Goal: Complete application form

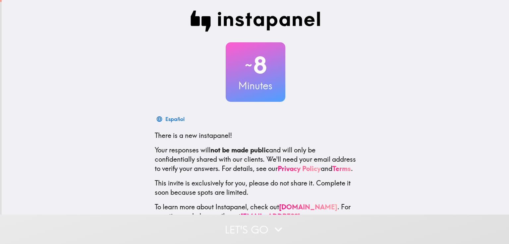
scroll to position [31, 0]
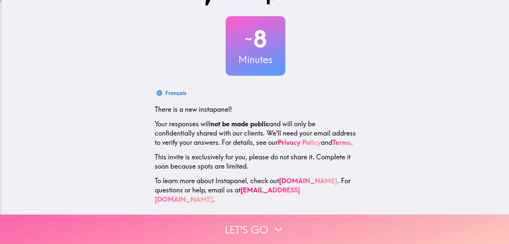
click at [264, 224] on button "Let's go" at bounding box center [254, 229] width 509 height 29
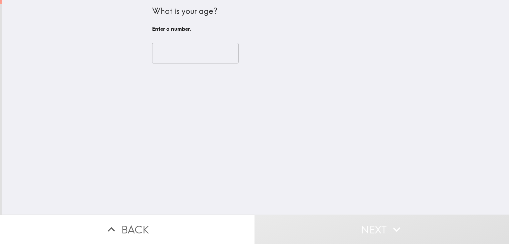
scroll to position [0, 0]
click at [187, 56] on input "number" at bounding box center [195, 53] width 86 height 21
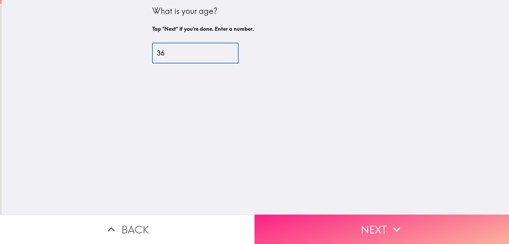
type input "36"
click at [355, 222] on button "Next" at bounding box center [381, 229] width 254 height 29
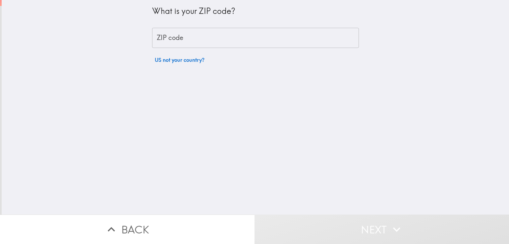
click at [167, 43] on input "ZIP code" at bounding box center [255, 38] width 207 height 21
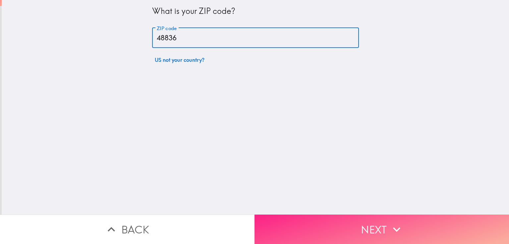
type input "48836"
click at [379, 227] on button "Next" at bounding box center [381, 229] width 254 height 29
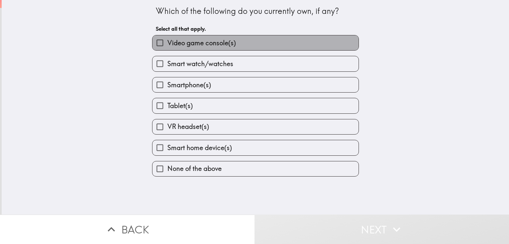
drag, startPoint x: 222, startPoint y: 44, endPoint x: 220, endPoint y: 58, distance: 14.4
click at [222, 44] on span "Video game console(s)" at bounding box center [201, 42] width 69 height 9
click at [167, 44] on input "Video game console(s)" at bounding box center [159, 42] width 15 height 15
checkbox input "true"
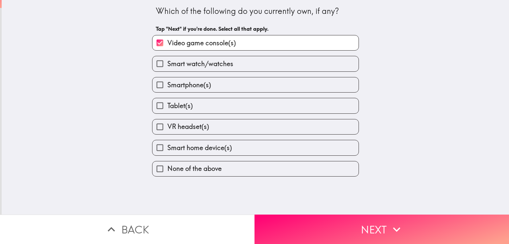
click at [219, 66] on span "Smart watch/watches" at bounding box center [200, 63] width 66 height 9
click at [167, 66] on input "Smart watch/watches" at bounding box center [159, 63] width 15 height 15
checkbox input "true"
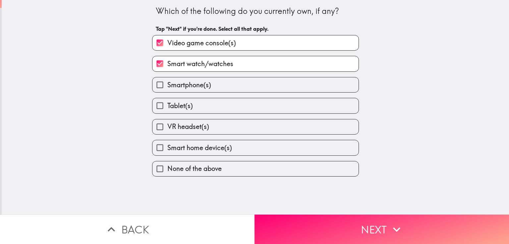
click at [213, 87] on label "Smartphone(s)" at bounding box center [255, 85] width 206 height 15
click at [167, 87] on input "Smartphone(s)" at bounding box center [159, 85] width 15 height 15
checkbox input "true"
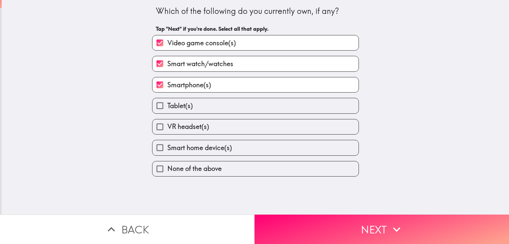
click at [204, 106] on label "Tablet(s)" at bounding box center [255, 105] width 206 height 15
click at [167, 106] on input "Tablet(s)" at bounding box center [159, 105] width 15 height 15
checkbox input "true"
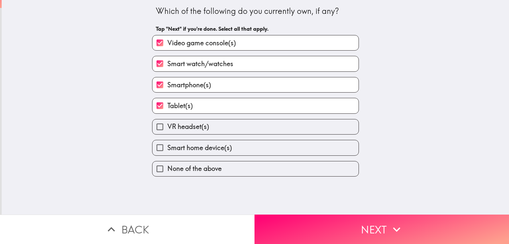
click at [205, 125] on label "VR headset(s)" at bounding box center [255, 127] width 206 height 15
click at [167, 125] on input "VR headset(s)" at bounding box center [159, 127] width 15 height 15
checkbox input "true"
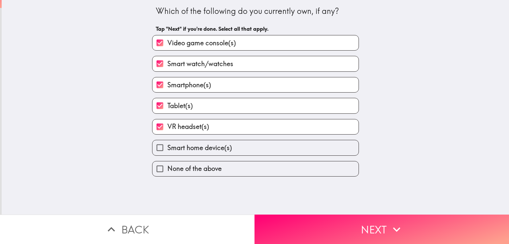
click at [208, 146] on span "Smart home device(s)" at bounding box center [199, 147] width 65 height 9
click at [167, 146] on input "Smart home device(s)" at bounding box center [159, 147] width 15 height 15
checkbox input "true"
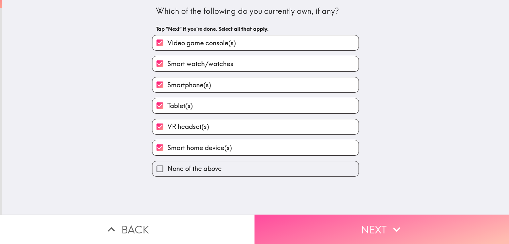
click at [367, 226] on button "Next" at bounding box center [381, 229] width 254 height 29
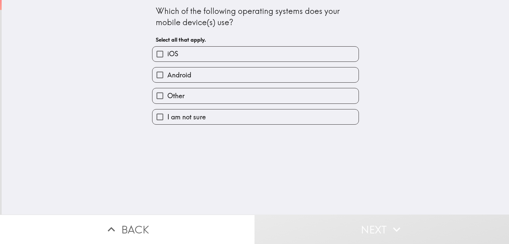
click at [189, 48] on label "iOS" at bounding box center [255, 54] width 206 height 15
click at [167, 48] on input "iOS" at bounding box center [159, 54] width 15 height 15
checkbox input "true"
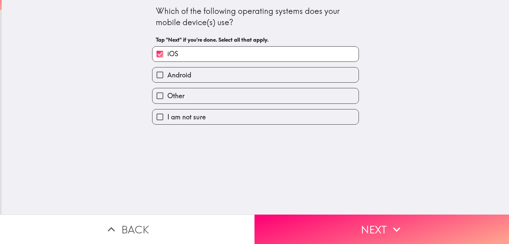
click at [360, 226] on button "Next" at bounding box center [381, 229] width 254 height 29
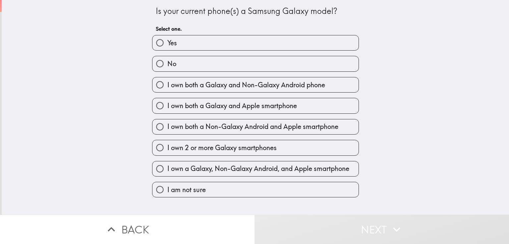
click at [196, 58] on label "No" at bounding box center [255, 63] width 206 height 15
click at [167, 58] on input "No" at bounding box center [159, 63] width 15 height 15
radio input "true"
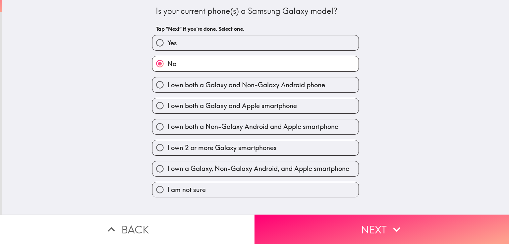
click at [389, 224] on icon "button" at bounding box center [396, 230] width 15 height 15
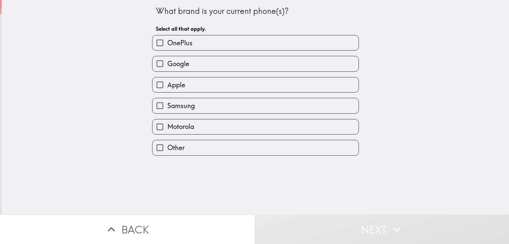
click at [191, 86] on label "Apple" at bounding box center [255, 85] width 206 height 15
click at [167, 86] on input "Apple" at bounding box center [159, 85] width 15 height 15
checkbox input "true"
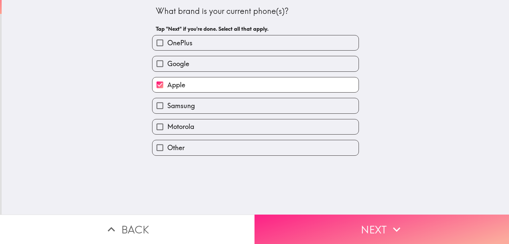
click at [350, 221] on button "Next" at bounding box center [381, 229] width 254 height 29
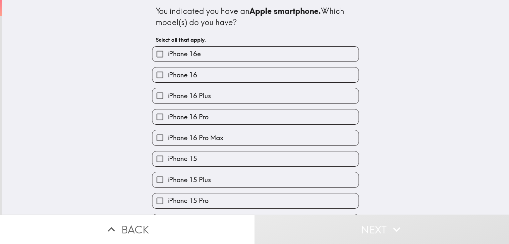
scroll to position [33, 0]
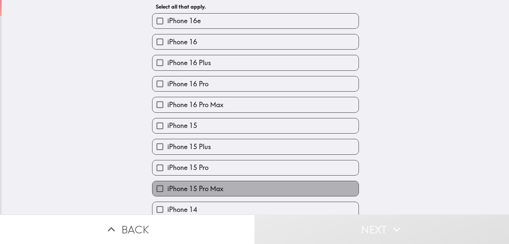
click at [217, 188] on span "iPhone 15 Pro Max" at bounding box center [195, 189] width 56 height 9
click at [167, 188] on input "iPhone 15 Pro Max" at bounding box center [159, 189] width 15 height 15
checkbox input "true"
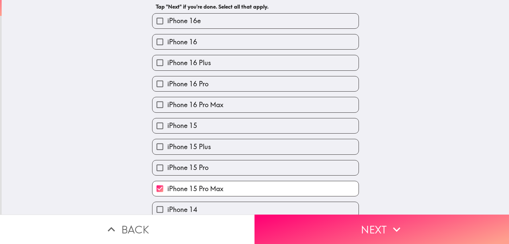
scroll to position [199, 0]
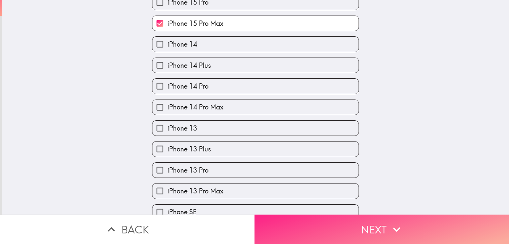
click at [377, 221] on button "Next" at bounding box center [381, 229] width 254 height 29
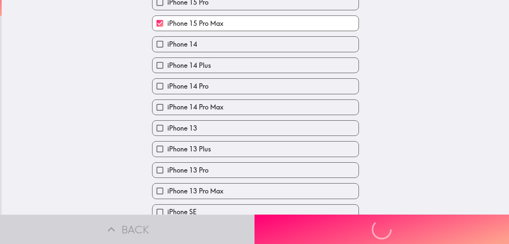
scroll to position [0, 0]
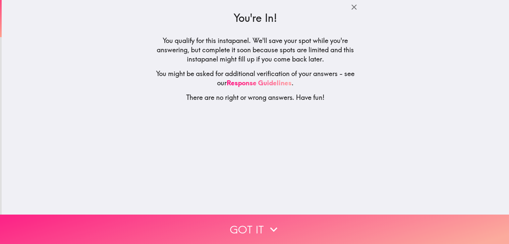
click at [353, 222] on button "Got it" at bounding box center [254, 229] width 509 height 29
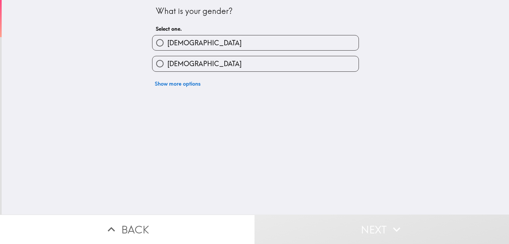
click at [215, 46] on label "[DEMOGRAPHIC_DATA]" at bounding box center [255, 42] width 206 height 15
click at [167, 46] on input "[DEMOGRAPHIC_DATA]" at bounding box center [159, 42] width 15 height 15
radio input "true"
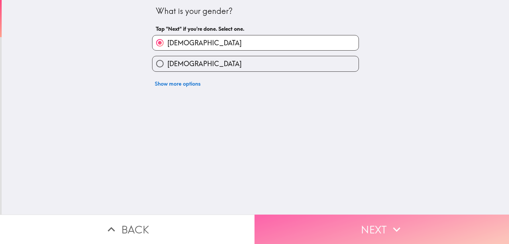
click at [364, 219] on button "Next" at bounding box center [381, 229] width 254 height 29
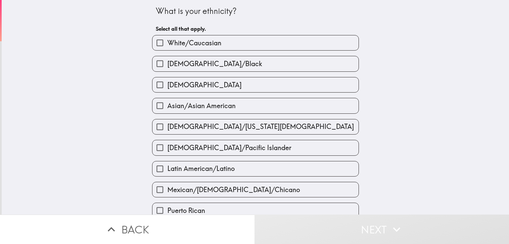
click at [238, 45] on label "White/Caucasian" at bounding box center [255, 42] width 206 height 15
click at [167, 45] on input "White/Caucasian" at bounding box center [159, 42] width 15 height 15
checkbox input "true"
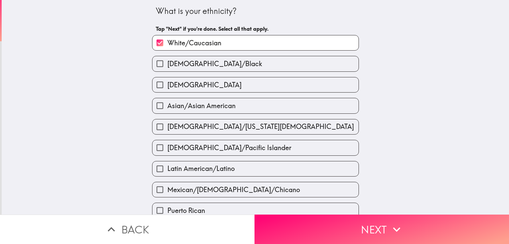
scroll to position [133, 0]
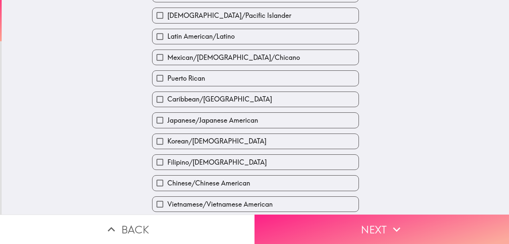
click at [390, 223] on icon "button" at bounding box center [396, 230] width 15 height 15
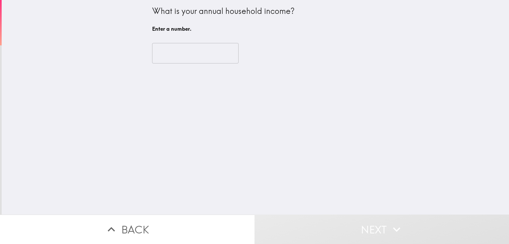
click at [207, 57] on input "number" at bounding box center [195, 53] width 86 height 21
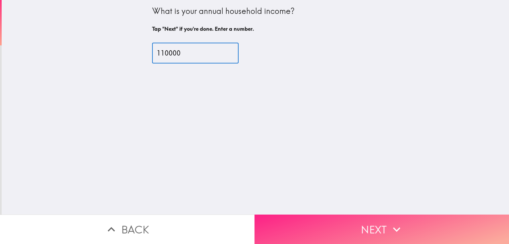
type input "110000"
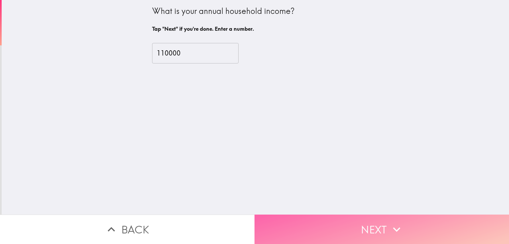
click at [369, 224] on button "Next" at bounding box center [381, 229] width 254 height 29
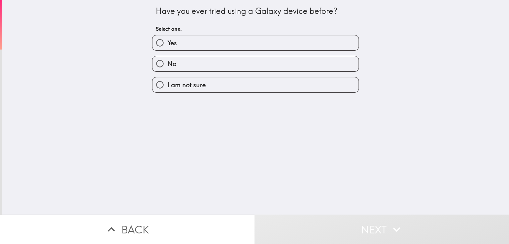
click at [215, 41] on label "Yes" at bounding box center [255, 42] width 206 height 15
click at [167, 41] on input "Yes" at bounding box center [159, 42] width 15 height 15
radio input "true"
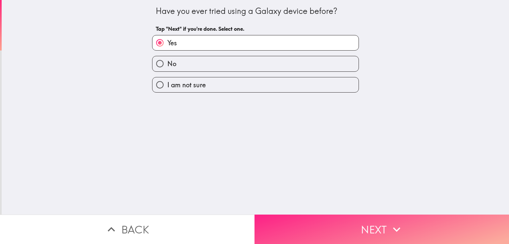
click at [390, 225] on icon "button" at bounding box center [396, 230] width 15 height 15
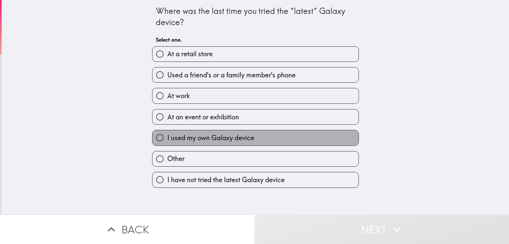
click at [236, 136] on span "I used my own Galaxy device" at bounding box center [210, 138] width 87 height 9
click at [167, 136] on input "I used my own Galaxy device" at bounding box center [159, 138] width 15 height 15
radio input "true"
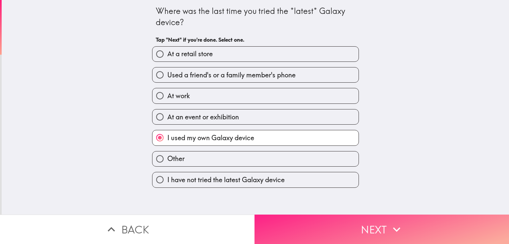
click at [362, 217] on button "Next" at bounding box center [381, 229] width 254 height 29
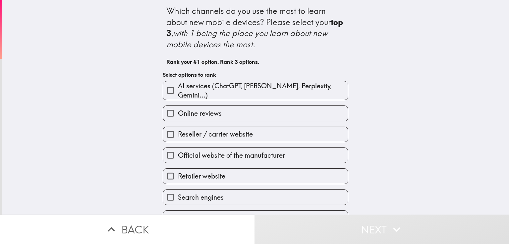
click at [220, 109] on label "Online reviews" at bounding box center [255, 113] width 185 height 15
click at [178, 109] on input "Online reviews" at bounding box center [170, 113] width 15 height 15
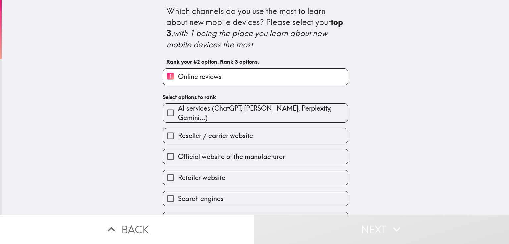
click at [216, 153] on span "Official website of the manufacturer" at bounding box center [231, 156] width 107 height 9
click at [178, 153] on input "Official website of the manufacturer" at bounding box center [170, 156] width 15 height 15
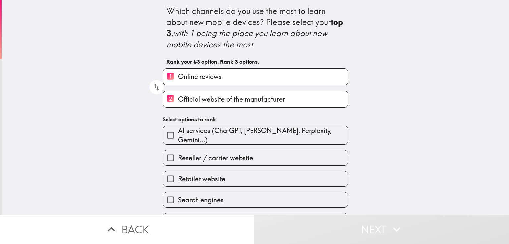
click at [212, 175] on span "Retailer website" at bounding box center [201, 179] width 47 height 9
click at [178, 175] on input "Retailer website" at bounding box center [170, 179] width 15 height 15
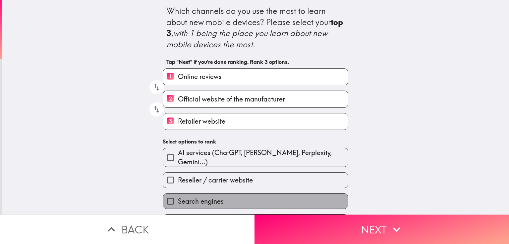
click at [211, 197] on span "Search engines" at bounding box center [201, 201] width 46 height 9
click at [178, 195] on input "Search engines" at bounding box center [170, 201] width 15 height 15
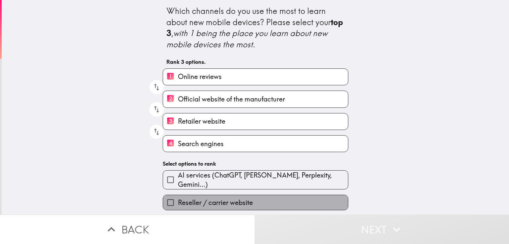
click at [213, 198] on span "Reseller / carrier website" at bounding box center [215, 202] width 75 height 9
click at [178, 197] on input "Reseller / carrier website" at bounding box center [170, 202] width 15 height 15
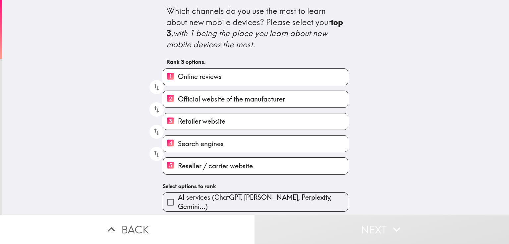
click at [209, 198] on span "AI services (ChatGPT, [PERSON_NAME], Perplexity, Gemini...)" at bounding box center [263, 202] width 170 height 19
click at [178, 198] on input "AI services (ChatGPT, [PERSON_NAME], Perplexity, Gemini...)" at bounding box center [170, 202] width 15 height 15
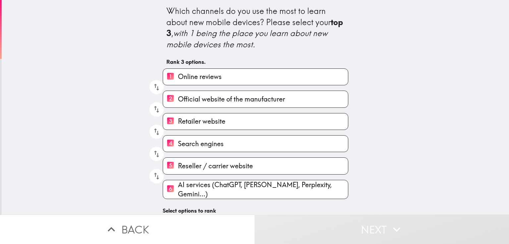
scroll to position [41, 0]
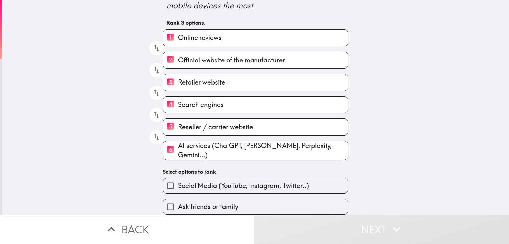
click at [186, 147] on span "AI services (ChatGPT, [PERSON_NAME], Perplexity, Gemini...)" at bounding box center [263, 150] width 170 height 19
click at [178, 147] on input "6 AI services (ChatGPT, [PERSON_NAME], Perplexity, Gemini...)" at bounding box center [170, 150] width 15 height 16
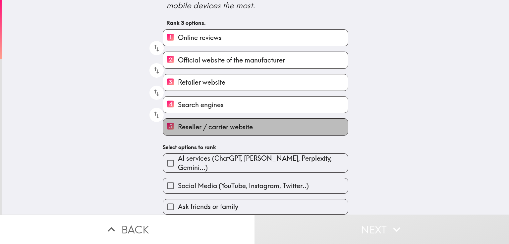
click at [185, 130] on span "Reseller / carrier website" at bounding box center [215, 127] width 75 height 9
click at [178, 130] on input "5 Reseller / carrier website" at bounding box center [170, 127] width 15 height 16
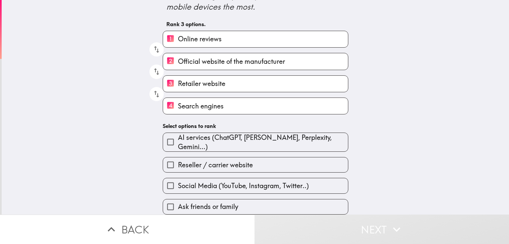
click at [188, 113] on label "4 Search engines" at bounding box center [255, 106] width 185 height 16
click at [178, 113] on input "4 Search engines" at bounding box center [170, 106] width 15 height 16
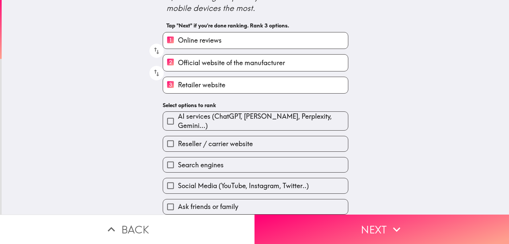
scroll to position [37, 0]
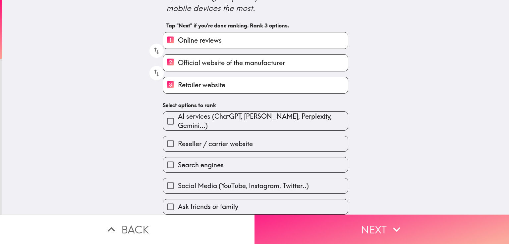
click at [384, 223] on button "Next" at bounding box center [381, 229] width 254 height 29
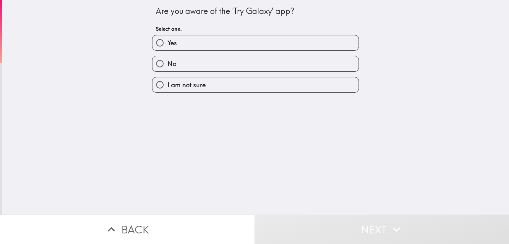
click at [204, 42] on label "Yes" at bounding box center [255, 42] width 206 height 15
click at [167, 42] on input "Yes" at bounding box center [159, 42] width 15 height 15
radio input "true"
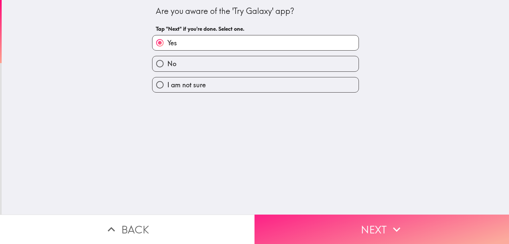
click at [363, 221] on button "Next" at bounding box center [381, 229] width 254 height 29
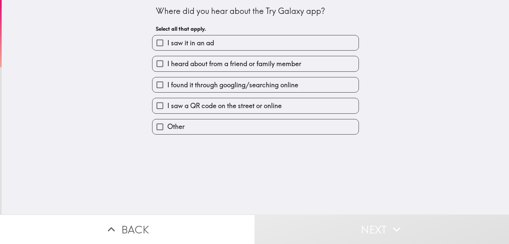
click at [201, 41] on span "I saw it in an ad" at bounding box center [190, 42] width 47 height 9
click at [167, 41] on input "I saw it in an ad" at bounding box center [159, 42] width 15 height 15
checkbox input "true"
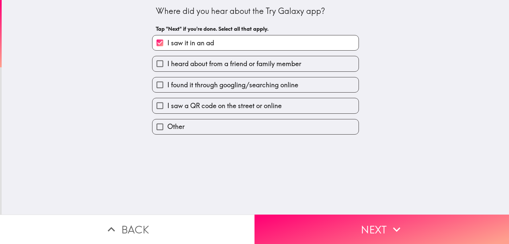
click at [207, 102] on span "I saw a QR code on the street or online" at bounding box center [224, 105] width 114 height 9
click at [167, 102] on input "I saw a QR code on the street or online" at bounding box center [159, 105] width 15 height 15
checkbox input "true"
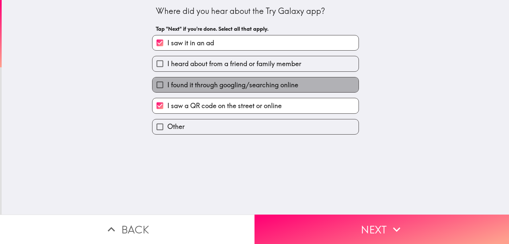
click at [203, 80] on label "I found it through googling/searching online" at bounding box center [255, 85] width 206 height 15
click at [167, 80] on input "I found it through googling/searching online" at bounding box center [159, 85] width 15 height 15
checkbox input "true"
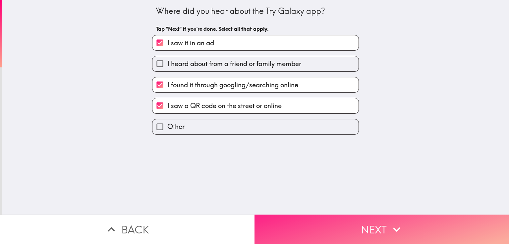
click at [351, 227] on button "Next" at bounding box center [381, 229] width 254 height 29
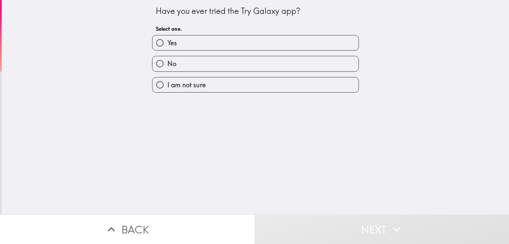
click at [219, 39] on label "Yes" at bounding box center [255, 42] width 206 height 15
click at [167, 39] on input "Yes" at bounding box center [159, 42] width 15 height 15
radio input "true"
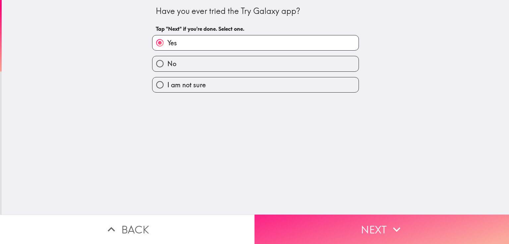
click at [359, 222] on button "Next" at bounding box center [381, 229] width 254 height 29
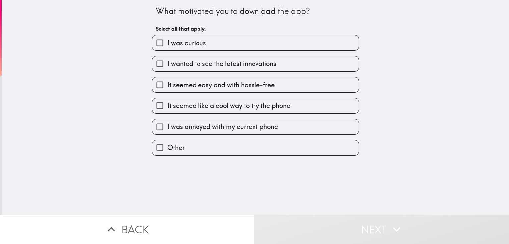
click at [232, 105] on span "It seemed like a cool way to try the phone" at bounding box center [228, 105] width 123 height 9
click at [167, 105] on input "It seemed like a cool way to try the phone" at bounding box center [159, 105] width 15 height 15
checkbox input "true"
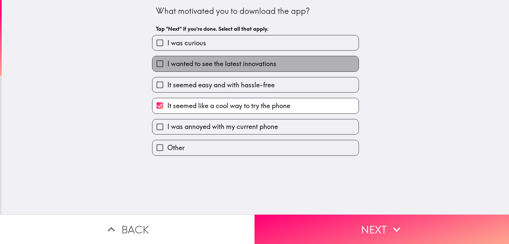
click at [232, 67] on span "I wanted to see the latest innovations" at bounding box center [221, 63] width 109 height 9
click at [167, 67] on input "I wanted to see the latest innovations" at bounding box center [159, 63] width 15 height 15
checkbox input "true"
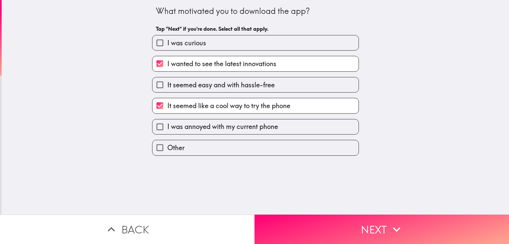
click at [244, 128] on span "I was annoyed with my current phone" at bounding box center [222, 126] width 111 height 9
click at [167, 128] on input "I was annoyed with my current phone" at bounding box center [159, 127] width 15 height 15
checkbox input "true"
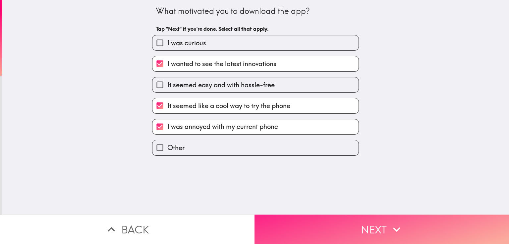
click at [377, 219] on button "Next" at bounding box center [381, 229] width 254 height 29
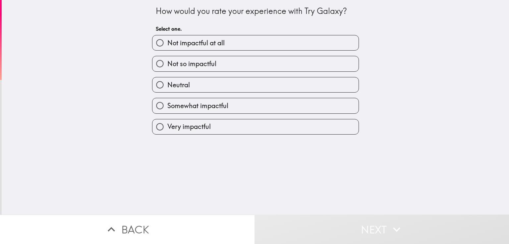
click at [223, 124] on label "Very impactful" at bounding box center [255, 127] width 206 height 15
click at [167, 124] on input "Very impactful" at bounding box center [159, 127] width 15 height 15
radio input "true"
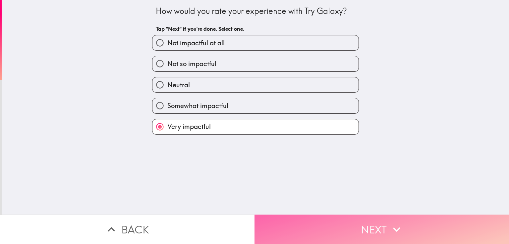
click at [353, 220] on button "Next" at bounding box center [381, 229] width 254 height 29
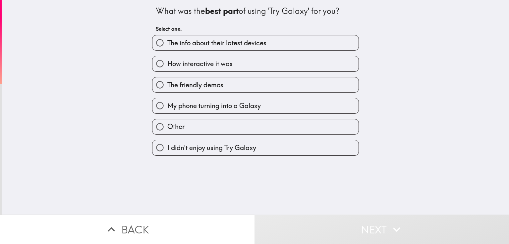
click at [223, 101] on span "My phone turning into a Galaxy" at bounding box center [213, 105] width 93 height 9
click at [167, 101] on input "My phone turning into a Galaxy" at bounding box center [159, 105] width 15 height 15
radio input "true"
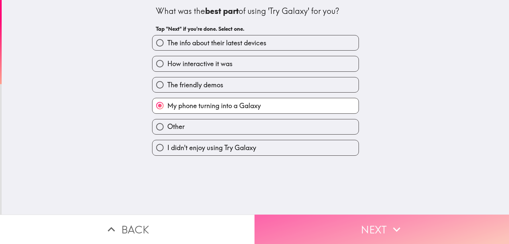
click at [369, 227] on button "Next" at bounding box center [381, 229] width 254 height 29
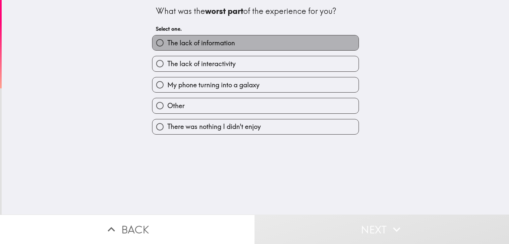
click at [225, 44] on span "The lack of information" at bounding box center [201, 42] width 68 height 9
click at [167, 44] on input "The lack of information" at bounding box center [159, 42] width 15 height 15
radio input "true"
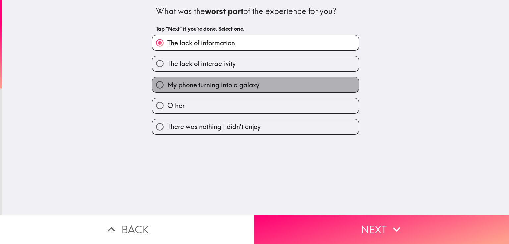
click at [268, 89] on label "My phone turning into a galaxy" at bounding box center [255, 85] width 206 height 15
click at [167, 89] on input "My phone turning into a galaxy" at bounding box center [159, 85] width 15 height 15
radio input "true"
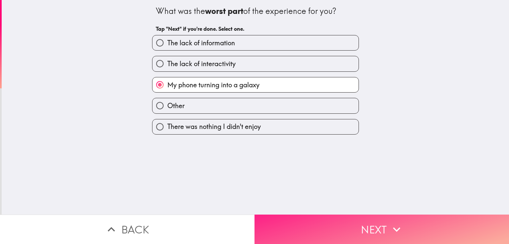
click at [353, 219] on button "Next" at bounding box center [381, 229] width 254 height 29
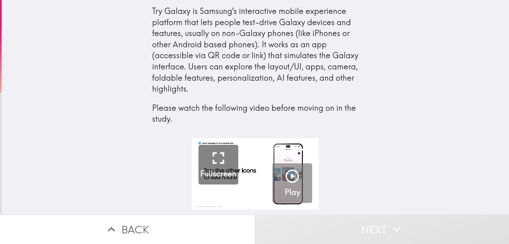
click at [291, 181] on icon "button" at bounding box center [292, 176] width 13 height 13
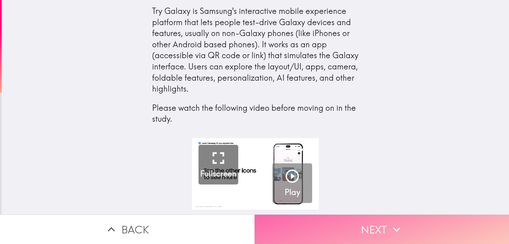
click at [389, 223] on icon "button" at bounding box center [396, 230] width 15 height 15
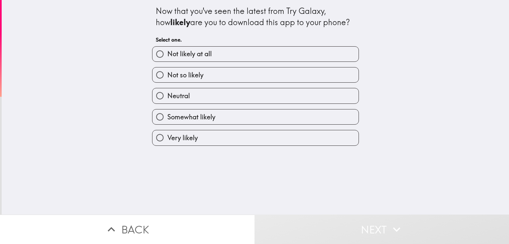
click at [220, 134] on label "Very likely" at bounding box center [255, 138] width 206 height 15
click at [167, 134] on input "Very likely" at bounding box center [159, 138] width 15 height 15
radio input "true"
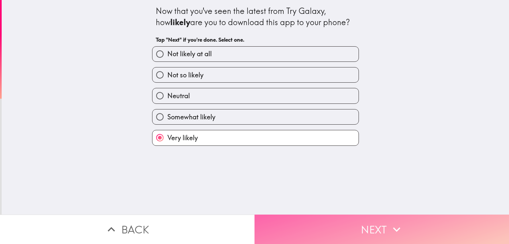
click at [360, 221] on button "Next" at bounding box center [381, 229] width 254 height 29
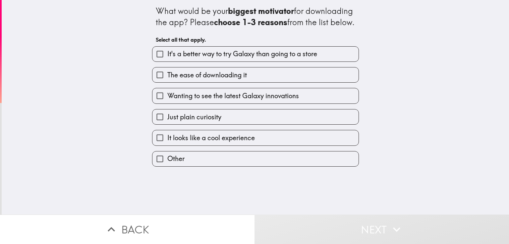
click at [202, 59] on span "It's a better way to try Galaxy than going to a store" at bounding box center [242, 53] width 150 height 9
click at [167, 62] on input "It's a better way to try Galaxy than going to a store" at bounding box center [159, 54] width 15 height 15
checkbox input "true"
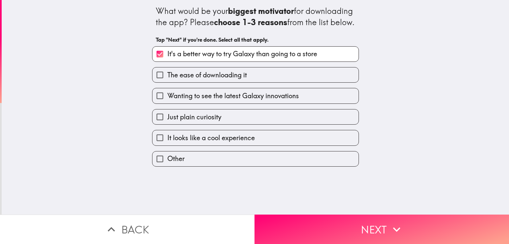
click at [228, 101] on span "Wanting to see the latest Galaxy innovations" at bounding box center [233, 95] width 132 height 9
click at [167, 103] on input "Wanting to see the latest Galaxy innovations" at bounding box center [159, 95] width 15 height 15
checkbox input "true"
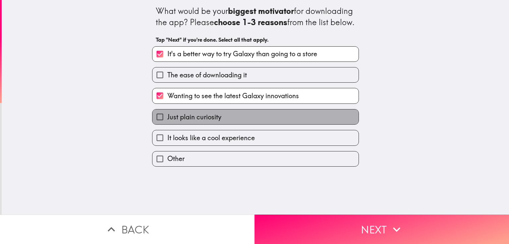
click at [216, 122] on span "Just plain curiosity" at bounding box center [194, 117] width 54 height 9
click at [167, 125] on input "Just plain curiosity" at bounding box center [159, 117] width 15 height 15
checkbox input "true"
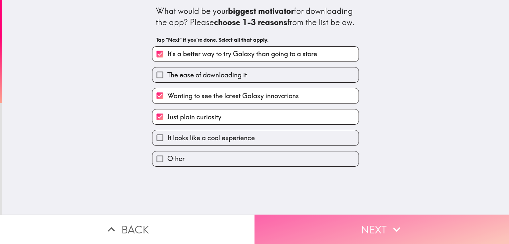
click at [369, 226] on button "Next" at bounding box center [381, 229] width 254 height 29
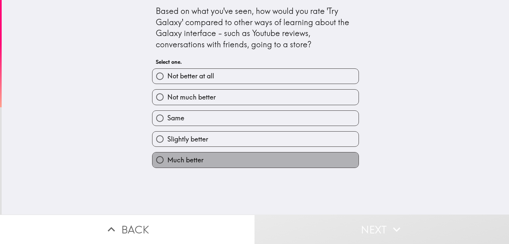
click at [232, 161] on label "Much better" at bounding box center [255, 160] width 206 height 15
click at [167, 161] on input "Much better" at bounding box center [159, 160] width 15 height 15
radio input "true"
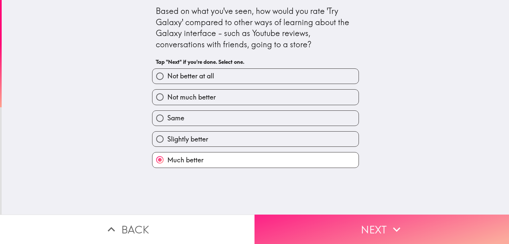
click at [352, 226] on button "Next" at bounding box center [381, 229] width 254 height 29
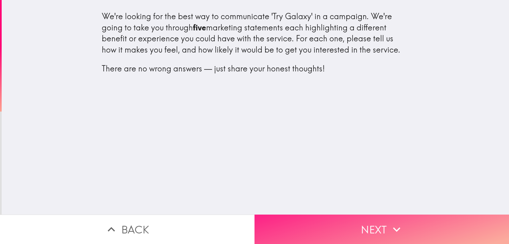
click at [396, 228] on icon "button" at bounding box center [396, 230] width 7 height 5
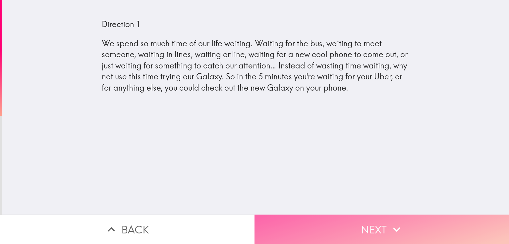
click at [418, 222] on button "Next" at bounding box center [381, 229] width 254 height 29
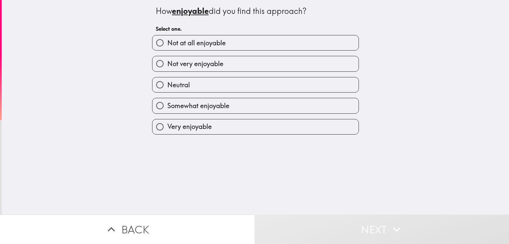
click at [246, 126] on label "Very enjoyable" at bounding box center [255, 127] width 206 height 15
click at [167, 126] on input "Very enjoyable" at bounding box center [159, 127] width 15 height 15
radio input "true"
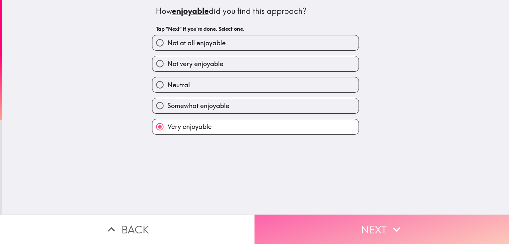
click at [390, 224] on icon "button" at bounding box center [396, 230] width 15 height 15
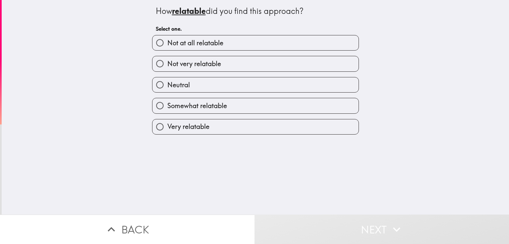
click at [228, 127] on label "Very relatable" at bounding box center [255, 127] width 206 height 15
click at [167, 127] on input "Very relatable" at bounding box center [159, 127] width 15 height 15
radio input "true"
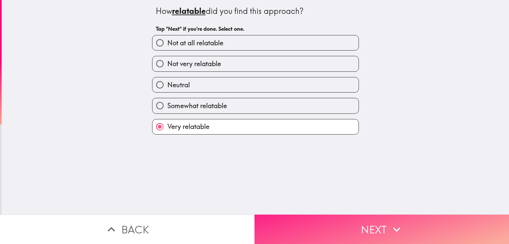
click at [359, 215] on button "Next" at bounding box center [381, 229] width 254 height 29
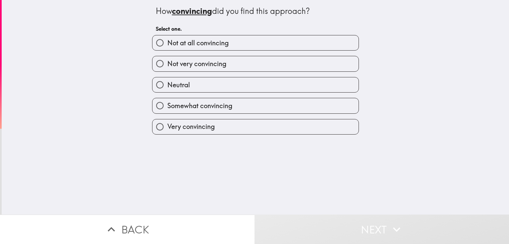
click at [230, 125] on label "Very convincing" at bounding box center [255, 127] width 206 height 15
click at [167, 125] on input "Very convincing" at bounding box center [159, 127] width 15 height 15
radio input "true"
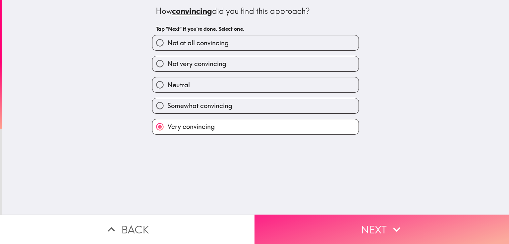
click at [366, 221] on button "Next" at bounding box center [381, 229] width 254 height 29
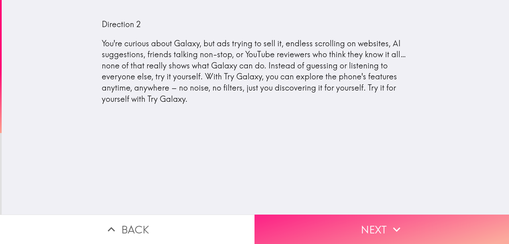
click at [448, 215] on button "Next" at bounding box center [381, 229] width 254 height 29
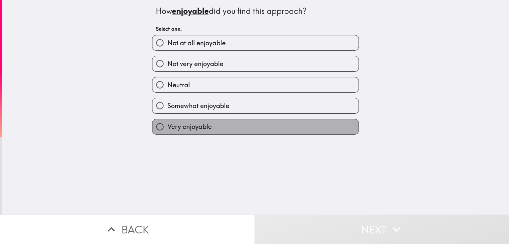
click at [203, 124] on span "Very enjoyable" at bounding box center [189, 126] width 44 height 9
click at [167, 124] on input "Very enjoyable" at bounding box center [159, 127] width 15 height 15
radio input "true"
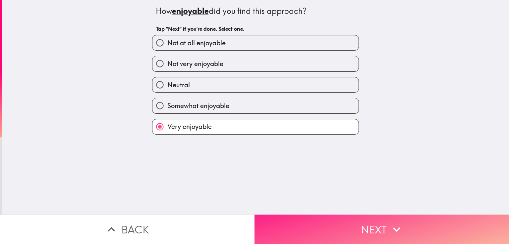
click at [354, 223] on button "Next" at bounding box center [381, 229] width 254 height 29
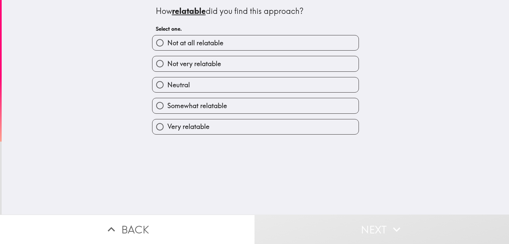
click at [218, 130] on label "Very relatable" at bounding box center [255, 127] width 206 height 15
click at [167, 130] on input "Very relatable" at bounding box center [159, 127] width 15 height 15
radio input "true"
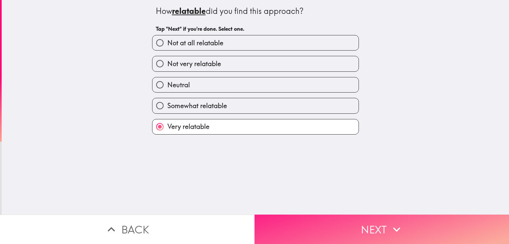
click at [345, 220] on button "Next" at bounding box center [381, 229] width 254 height 29
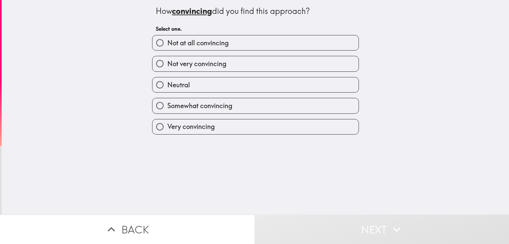
click at [247, 125] on label "Very convincing" at bounding box center [255, 127] width 206 height 15
click at [167, 125] on input "Very convincing" at bounding box center [159, 127] width 15 height 15
radio input "true"
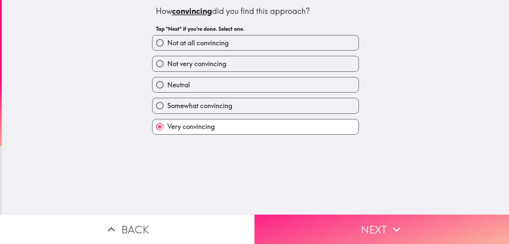
click at [367, 225] on button "Next" at bounding box center [381, 229] width 254 height 29
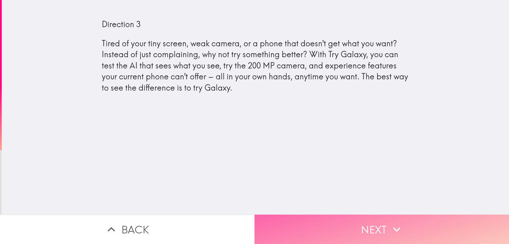
click at [362, 219] on button "Next" at bounding box center [381, 229] width 254 height 29
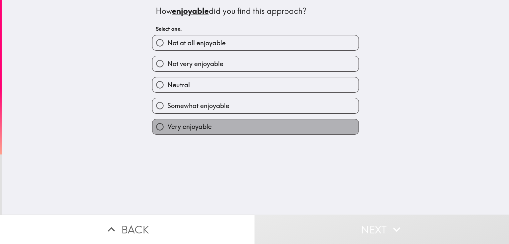
click at [227, 128] on label "Very enjoyable" at bounding box center [255, 127] width 206 height 15
click at [167, 128] on input "Very enjoyable" at bounding box center [159, 127] width 15 height 15
radio input "true"
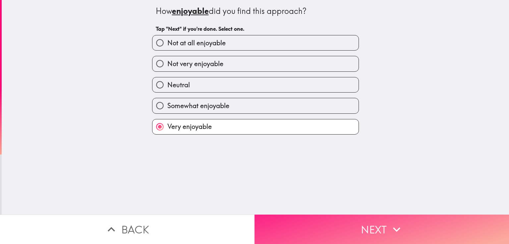
click at [374, 221] on button "Next" at bounding box center [381, 229] width 254 height 29
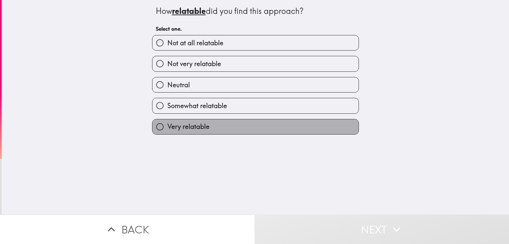
click at [255, 125] on label "Very relatable" at bounding box center [255, 127] width 206 height 15
click at [167, 125] on input "Very relatable" at bounding box center [159, 127] width 15 height 15
radio input "true"
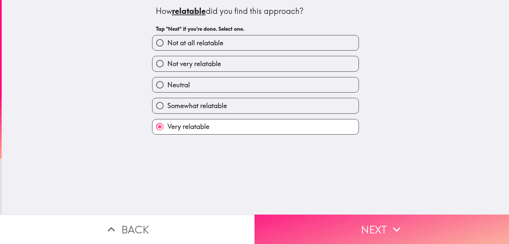
click at [391, 223] on icon "button" at bounding box center [396, 230] width 15 height 15
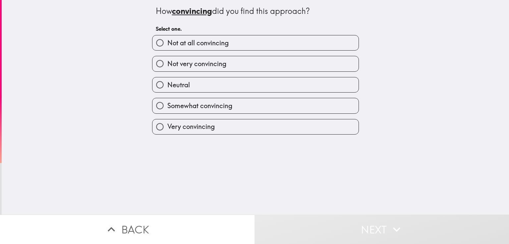
click at [228, 130] on label "Very convincing" at bounding box center [255, 127] width 206 height 15
click at [167, 130] on input "Very convincing" at bounding box center [159, 127] width 15 height 15
radio input "true"
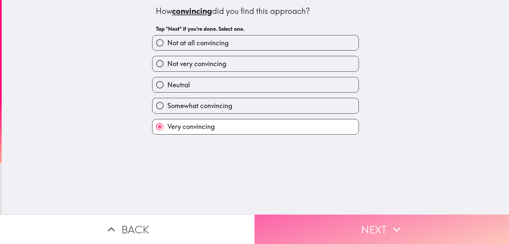
click at [345, 222] on button "Next" at bounding box center [381, 229] width 254 height 29
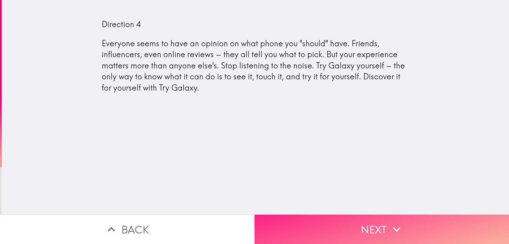
click at [374, 217] on button "Next" at bounding box center [381, 229] width 254 height 29
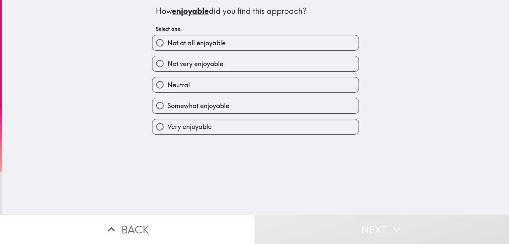
click at [222, 126] on label "Very enjoyable" at bounding box center [255, 127] width 206 height 15
click at [167, 126] on input "Very enjoyable" at bounding box center [159, 127] width 15 height 15
radio input "true"
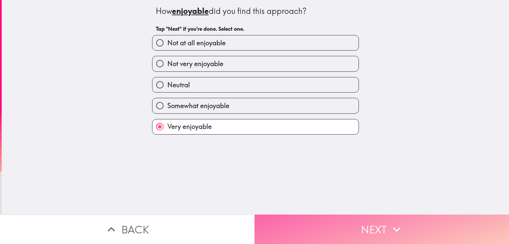
click at [386, 227] on button "Next" at bounding box center [381, 229] width 254 height 29
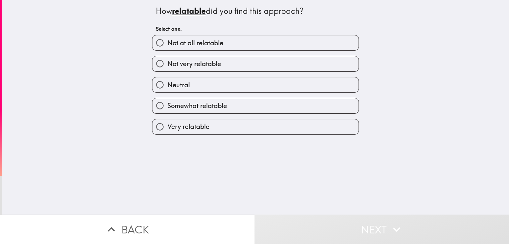
click at [215, 124] on label "Very relatable" at bounding box center [255, 127] width 206 height 15
click at [167, 124] on input "Very relatable" at bounding box center [159, 127] width 15 height 15
radio input "true"
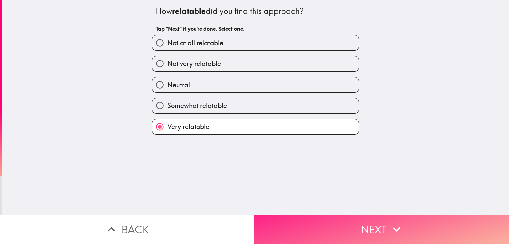
click at [337, 215] on button "Next" at bounding box center [381, 229] width 254 height 29
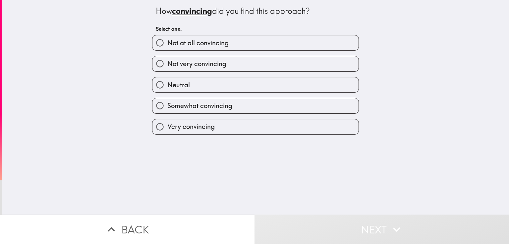
click at [241, 123] on label "Very convincing" at bounding box center [255, 127] width 206 height 15
click at [167, 123] on input "Very convincing" at bounding box center [159, 127] width 15 height 15
radio input "true"
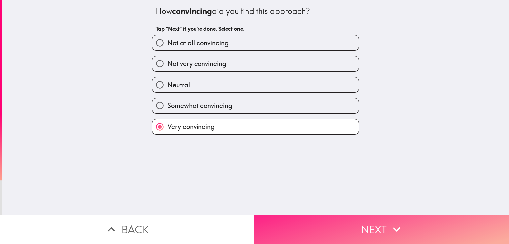
click at [378, 219] on button "Next" at bounding box center [381, 229] width 254 height 29
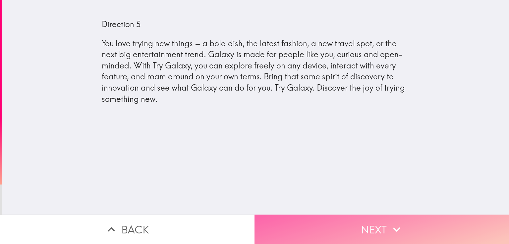
click at [398, 223] on icon "button" at bounding box center [396, 230] width 15 height 15
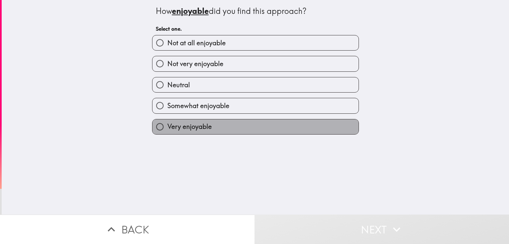
click at [240, 128] on label "Very enjoyable" at bounding box center [255, 127] width 206 height 15
click at [167, 128] on input "Very enjoyable" at bounding box center [159, 127] width 15 height 15
radio input "true"
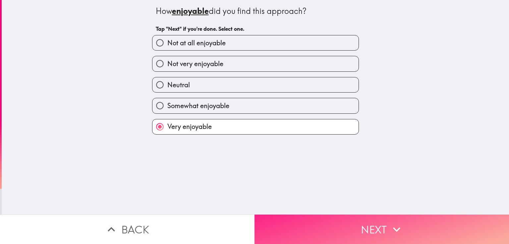
click at [331, 220] on button "Next" at bounding box center [381, 229] width 254 height 29
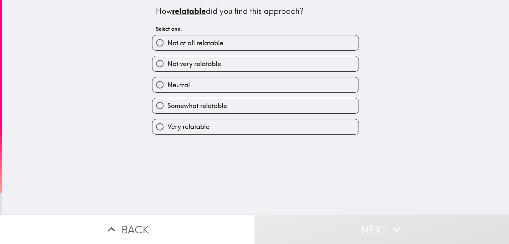
click at [245, 123] on label "Very relatable" at bounding box center [255, 127] width 206 height 15
click at [167, 123] on input "Very relatable" at bounding box center [159, 127] width 15 height 15
radio input "true"
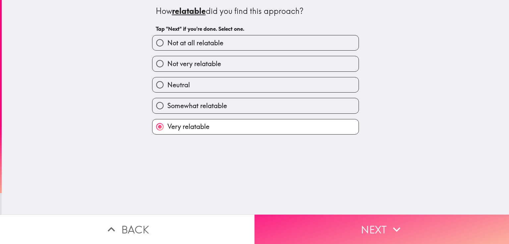
click at [349, 224] on button "Next" at bounding box center [381, 229] width 254 height 29
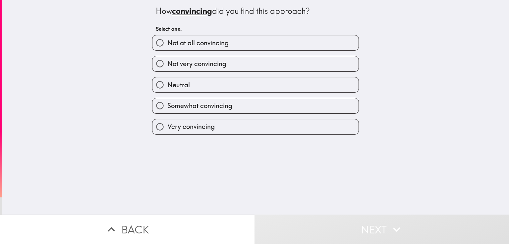
click at [248, 130] on label "Very convincing" at bounding box center [255, 127] width 206 height 15
click at [167, 130] on input "Very convincing" at bounding box center [159, 127] width 15 height 15
radio input "true"
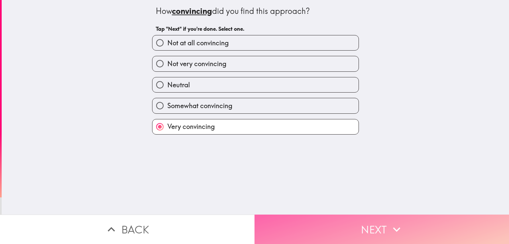
click at [340, 218] on button "Next" at bounding box center [381, 229] width 254 height 29
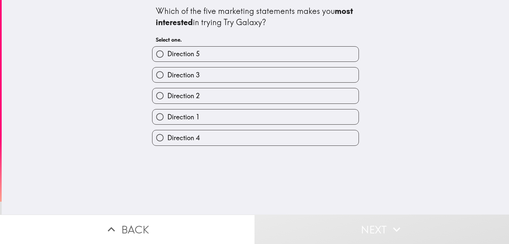
click at [213, 76] on label "Direction 3" at bounding box center [255, 75] width 206 height 15
click at [167, 76] on input "Direction 3" at bounding box center [159, 75] width 15 height 15
radio input "true"
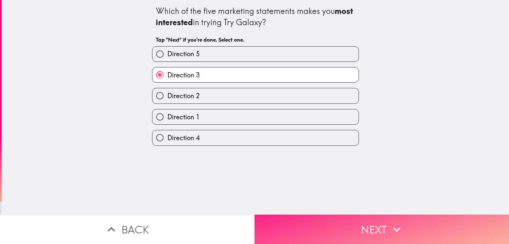
click at [363, 216] on button "Next" at bounding box center [381, 229] width 254 height 29
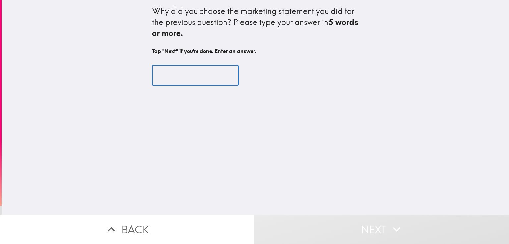
click at [201, 72] on input "text" at bounding box center [195, 75] width 86 height 21
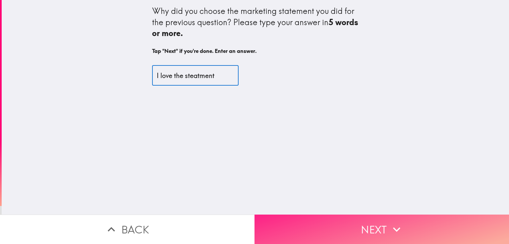
type input "I love the steatment"
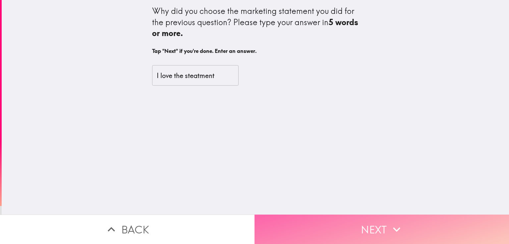
click at [351, 218] on button "Next" at bounding box center [381, 229] width 254 height 29
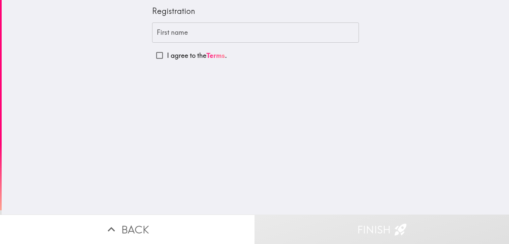
click at [198, 36] on input "First name" at bounding box center [255, 33] width 207 height 21
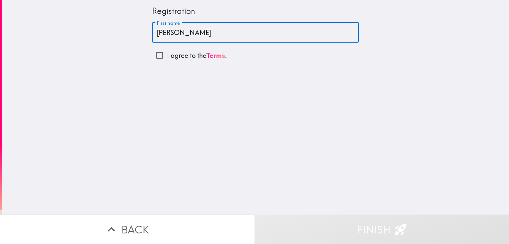
type input "[PERSON_NAME]"
click at [154, 55] on input "I agree to the Terms ." at bounding box center [159, 55] width 15 height 15
checkbox input "true"
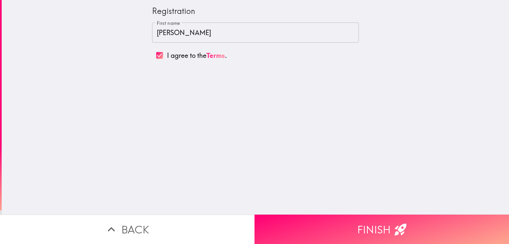
click at [368, 219] on button "Finish" at bounding box center [381, 229] width 254 height 29
